Goal: Task Accomplishment & Management: Manage account settings

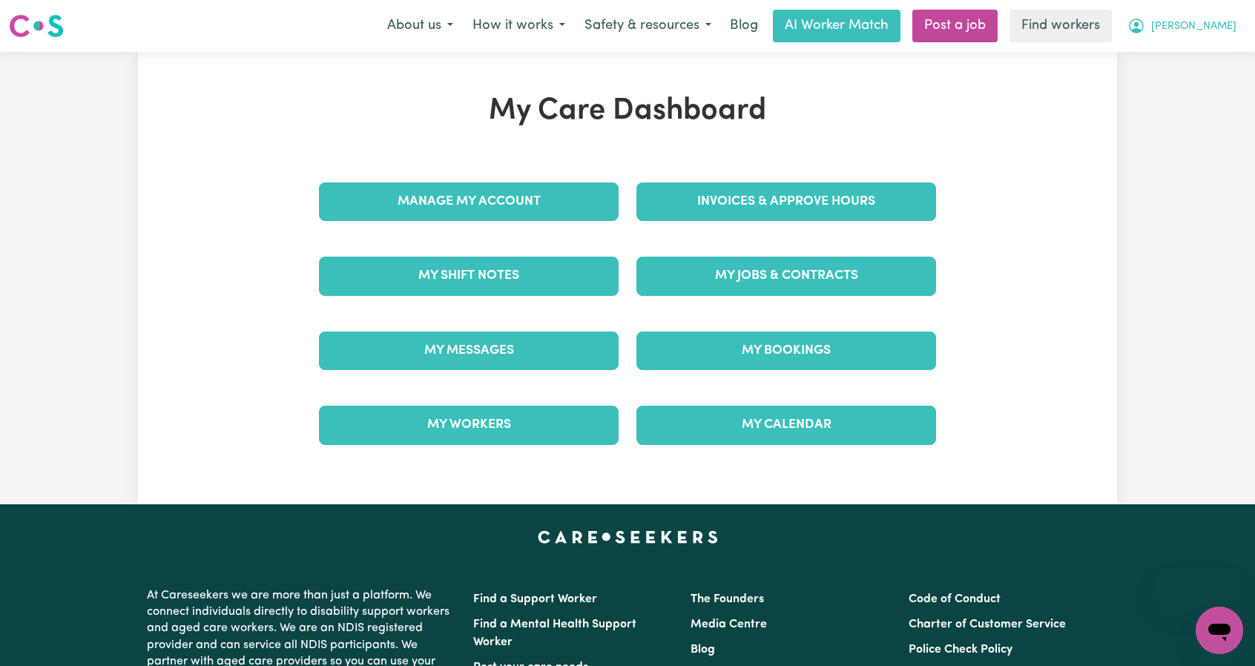
click at [1187, 32] on button "[PERSON_NAME]" at bounding box center [1182, 25] width 128 height 31
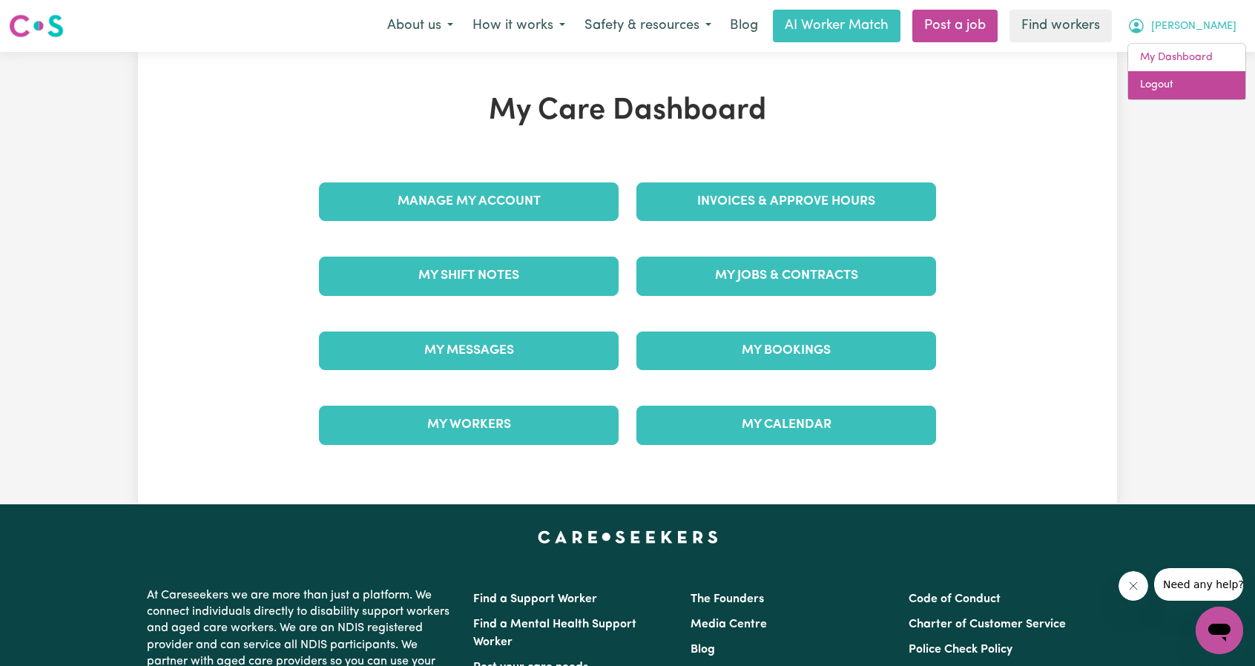
click at [1210, 75] on link "Logout" at bounding box center [1186, 85] width 117 height 28
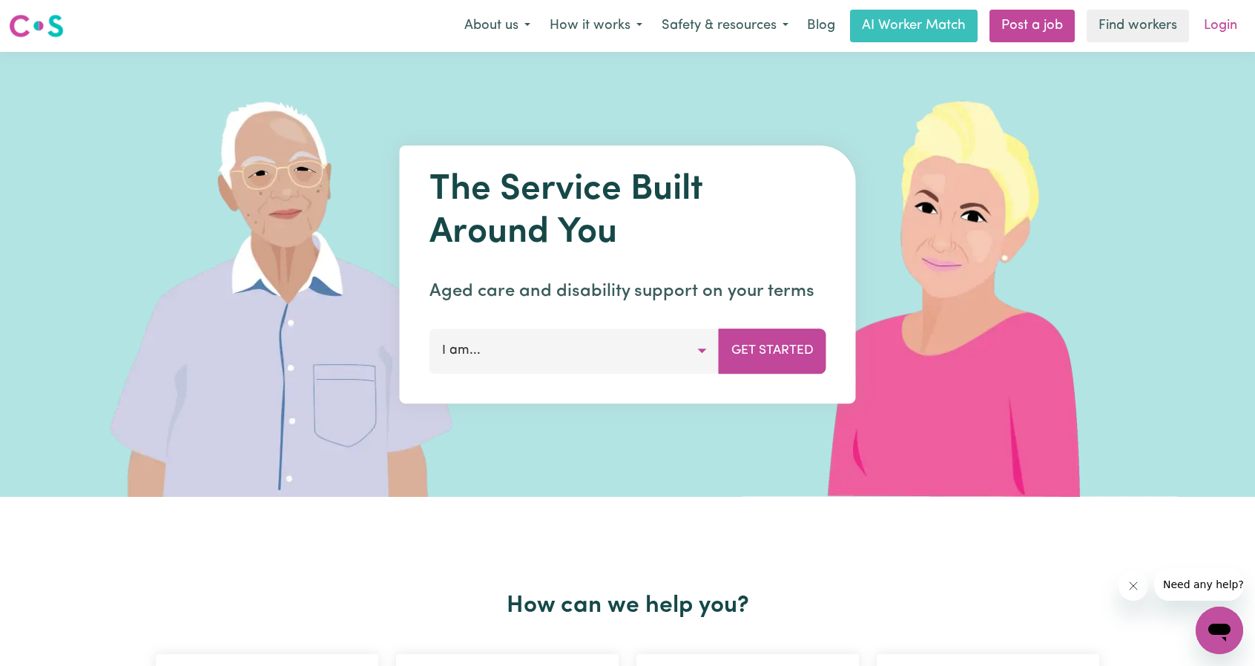
click at [1232, 37] on link "Login" at bounding box center [1220, 26] width 51 height 33
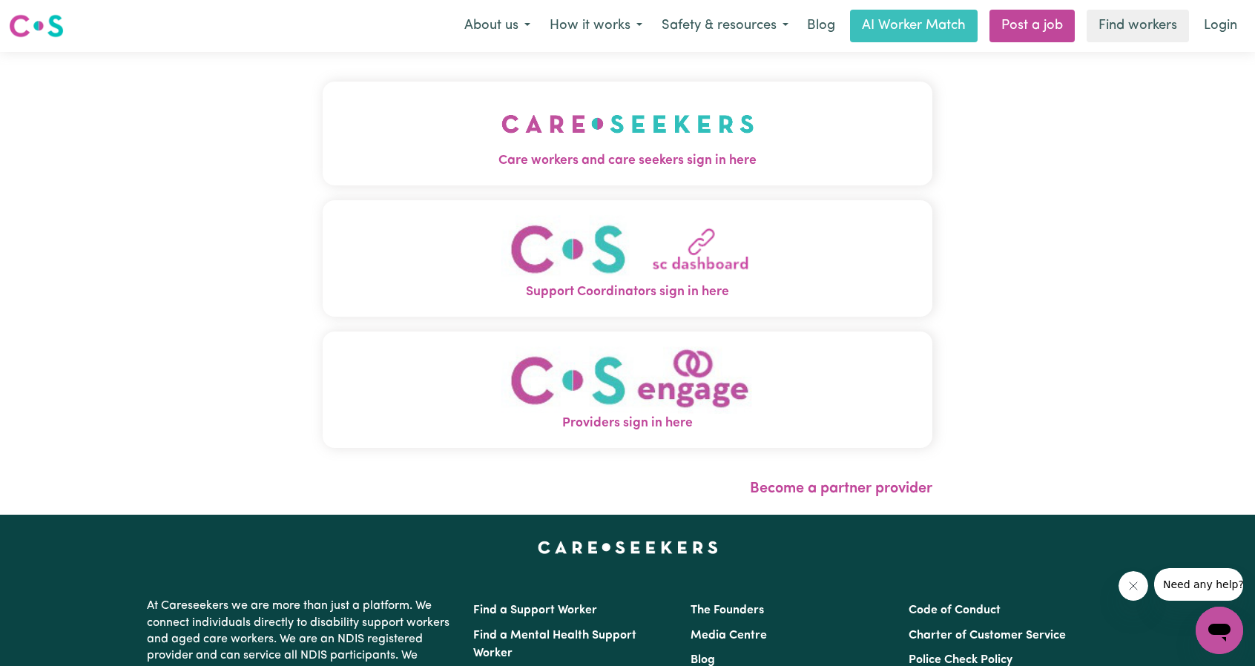
click at [524, 122] on img "Care workers and care seekers sign in here" at bounding box center [627, 123] width 253 height 55
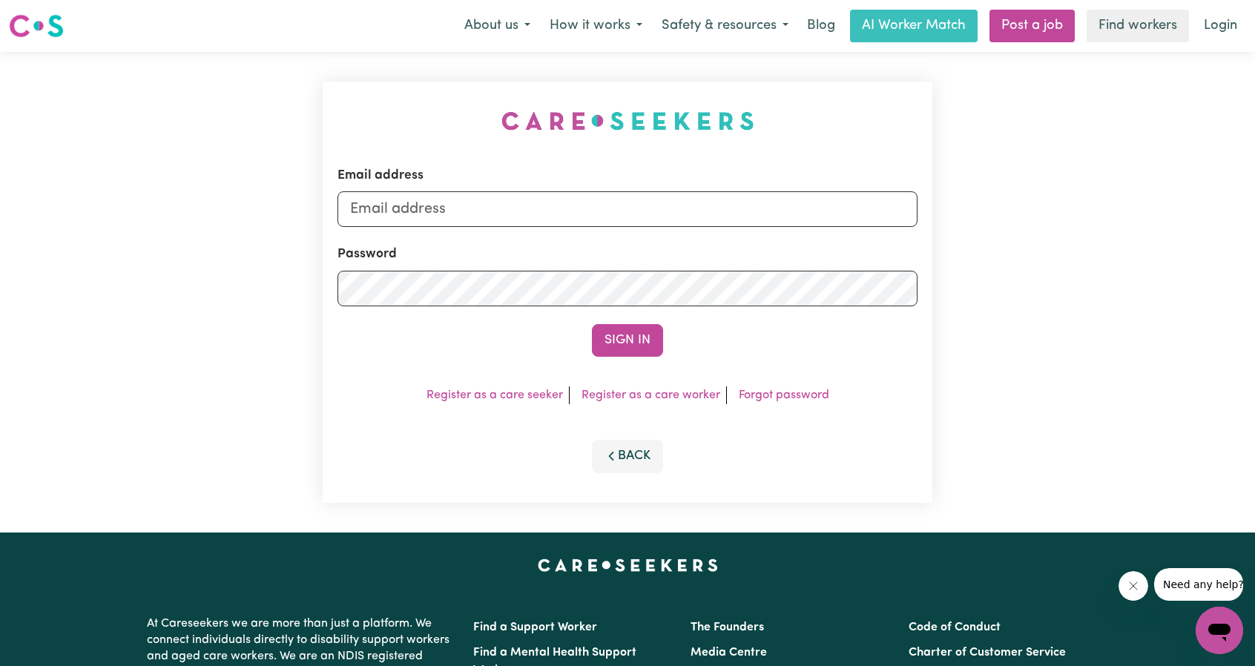
click at [649, 187] on div "Email address" at bounding box center [628, 196] width 580 height 61
click at [641, 203] on input "Email address" at bounding box center [628, 209] width 580 height 36
drag, startPoint x: 426, startPoint y: 203, endPoint x: 674, endPoint y: 216, distance: 248.9
click at [657, 217] on input "[EMAIL_ADDRESS][PERSON_NAME][DOMAIN_NAME]" at bounding box center [628, 209] width 580 height 36
type input "superuser~[EMAIL_ADDRESS][DOMAIN_NAME]"
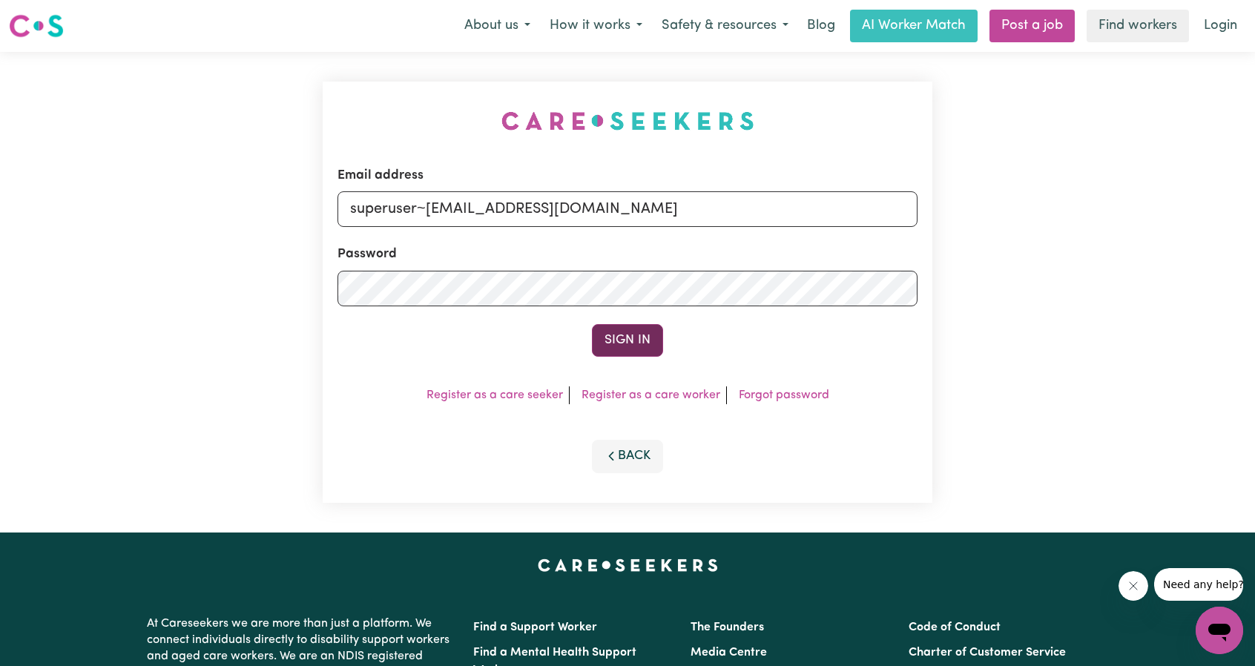
click at [623, 340] on button "Sign In" at bounding box center [627, 340] width 71 height 33
